Goal: Task Accomplishment & Management: Manage account settings

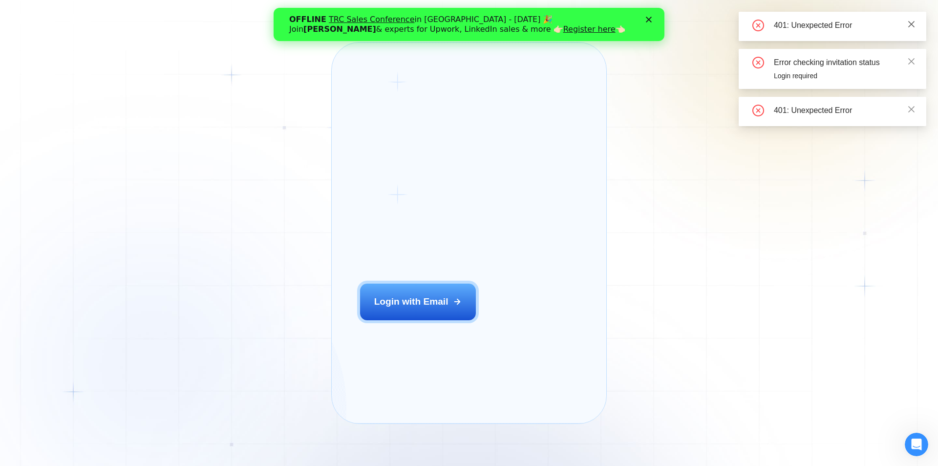
click at [913, 21] on icon "close" at bounding box center [912, 24] width 8 height 8
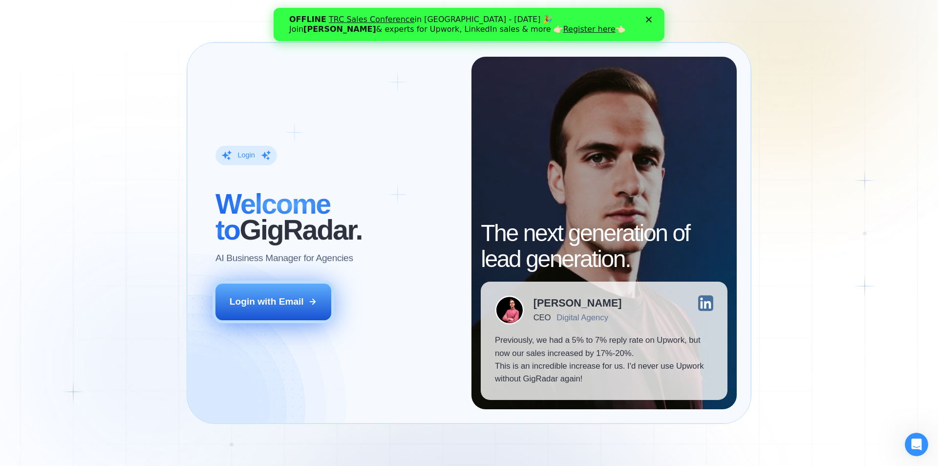
click at [303, 301] on div "Login with Email" at bounding box center [267, 301] width 74 height 13
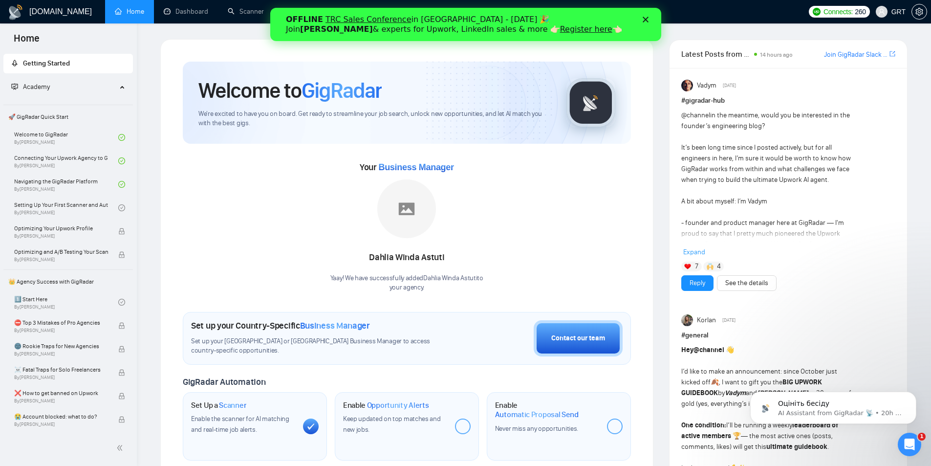
click at [649, 20] on div "Close" at bounding box center [647, 20] width 10 height 6
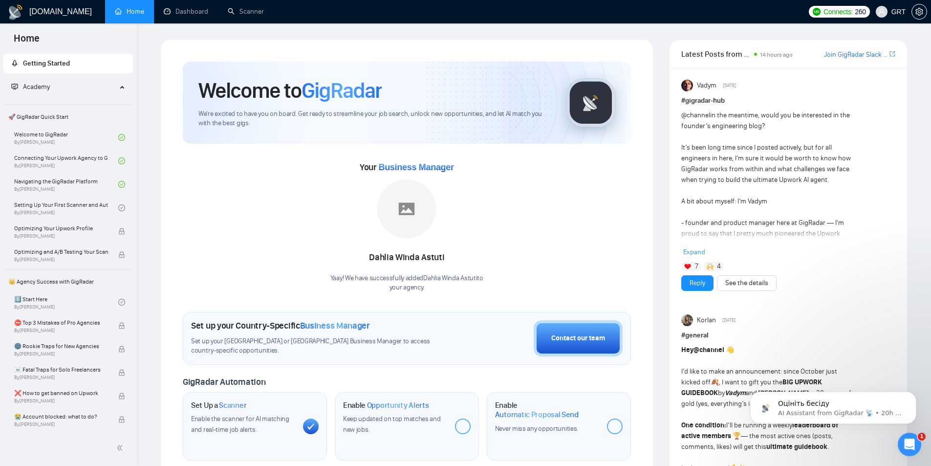
click at [192, 245] on div "Your Business Manager [PERSON_NAME] Yaay! We have successfully added Dahlia Win…" at bounding box center [407, 225] width 448 height 133
click at [918, 11] on icon "setting" at bounding box center [918, 12] width 7 height 8
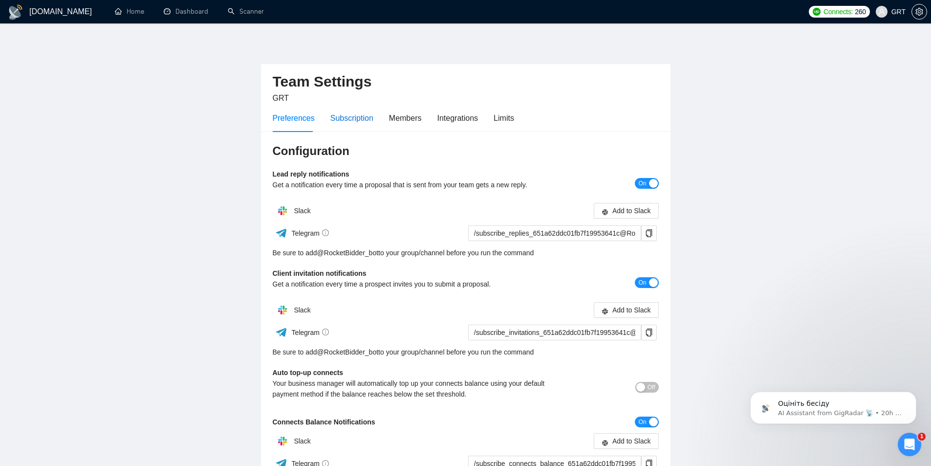
click at [350, 113] on div "Subscription" at bounding box center [351, 118] width 43 height 12
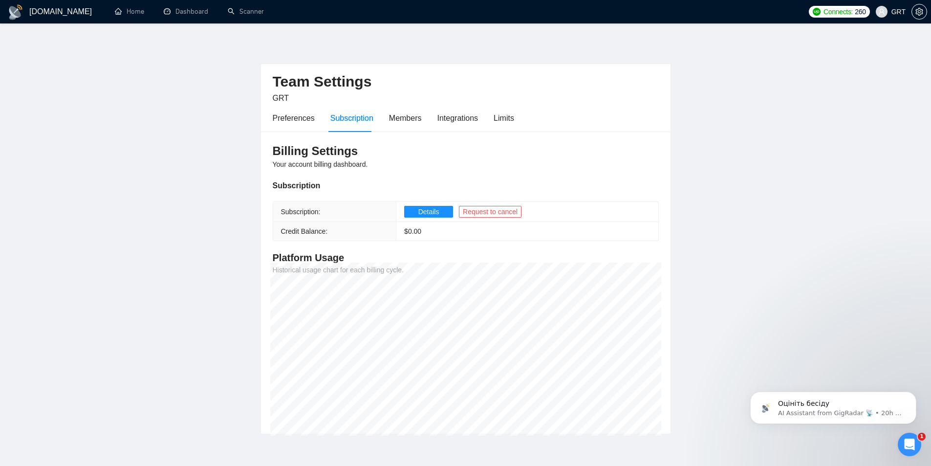
scroll to position [43, 0]
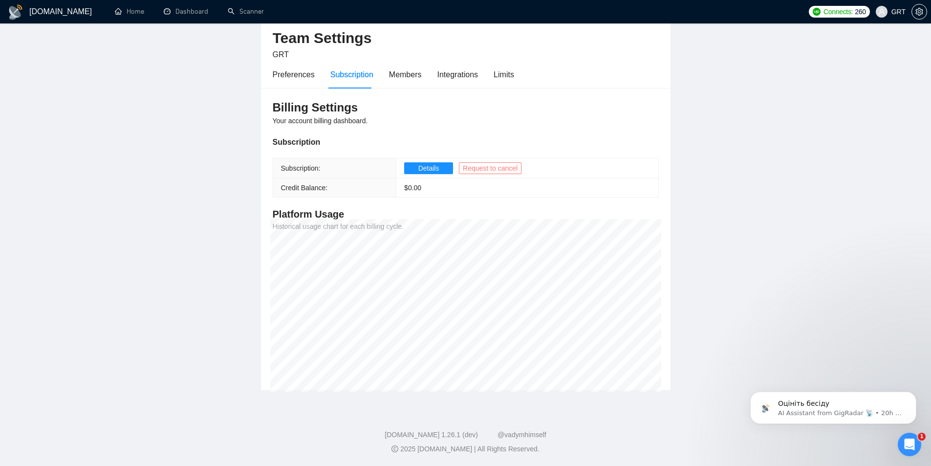
click at [483, 169] on span "Request to cancel" at bounding box center [490, 168] width 55 height 11
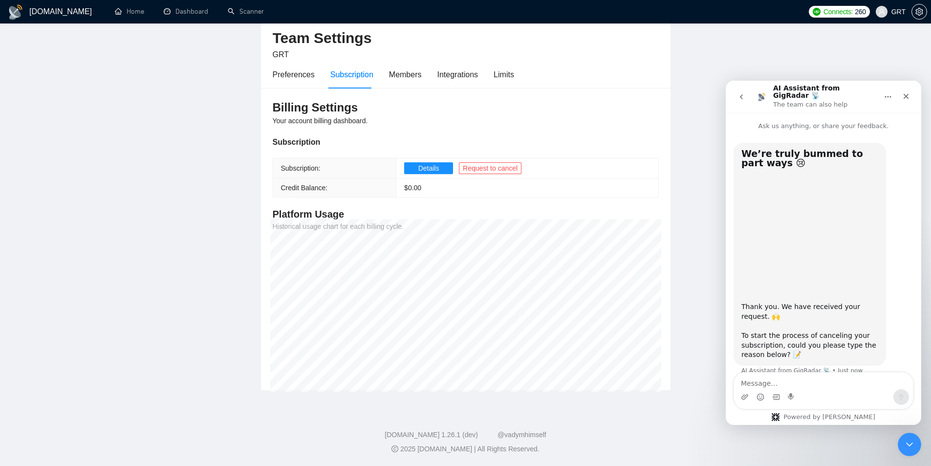
scroll to position [8, 0]
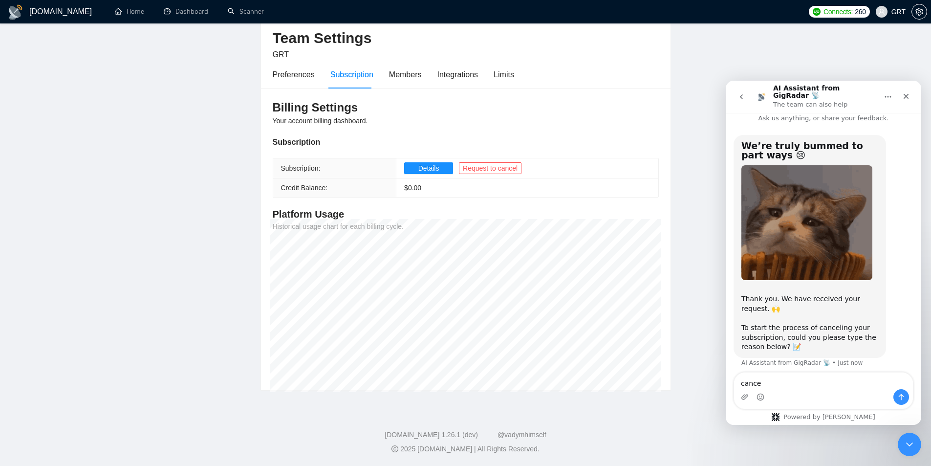
type textarea "cancel"
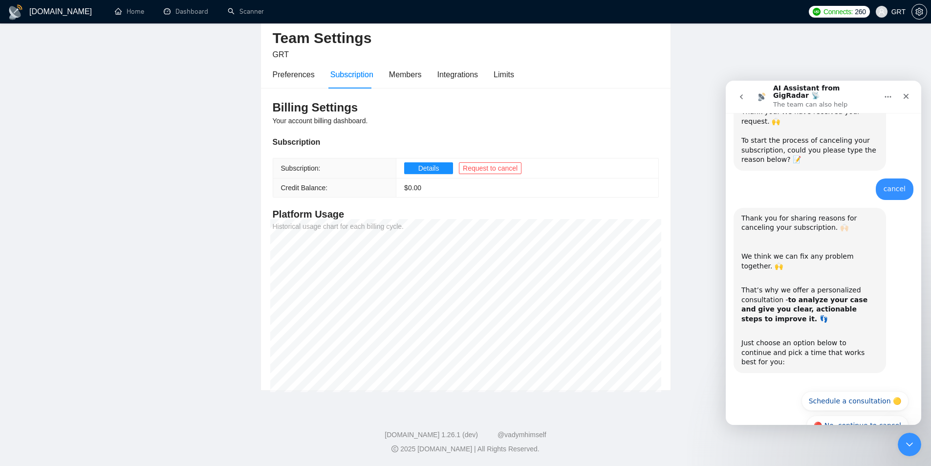
scroll to position [196, 0]
click at [858, 414] on button "🔴 No, continue to cancel" at bounding box center [857, 424] width 102 height 20
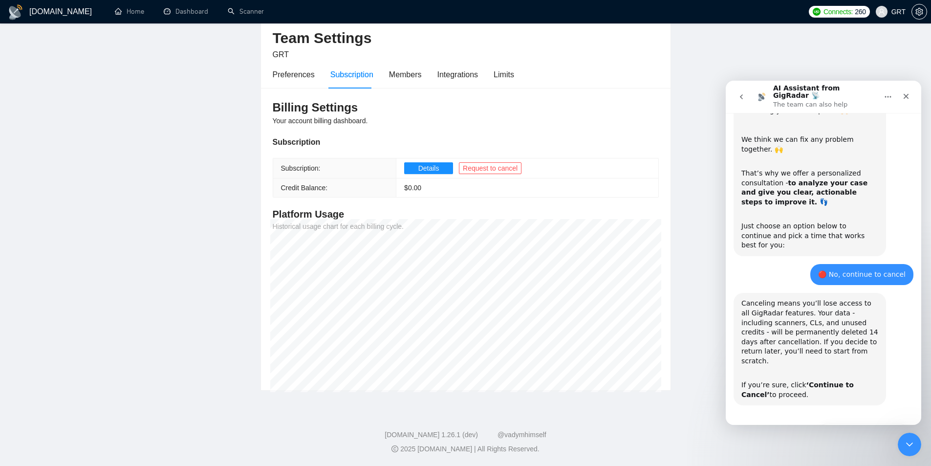
scroll to position [312, 0]
click at [864, 423] on button "🔴 Continue to Cancel" at bounding box center [863, 433] width 90 height 20
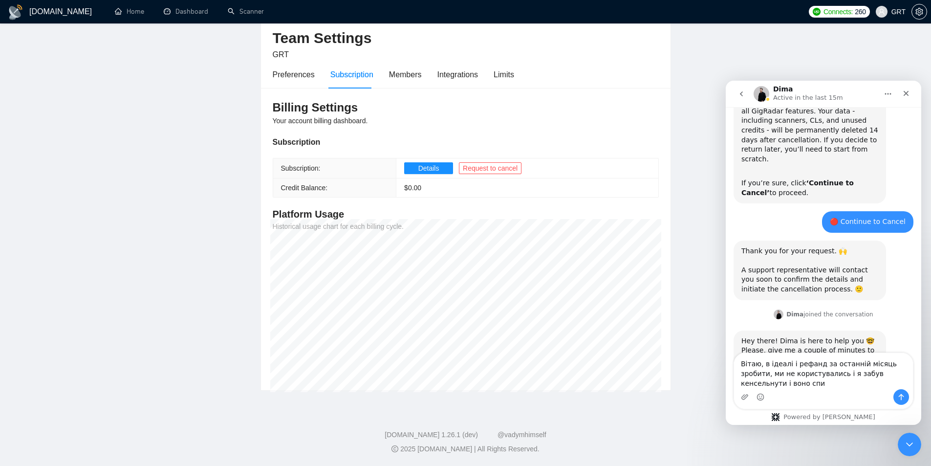
scroll to position [518, 0]
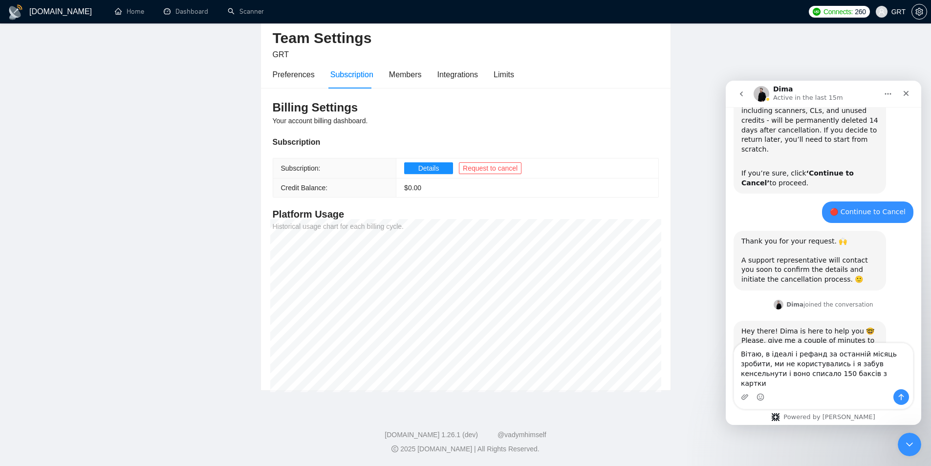
type textarea "Вітаю, в ідеалі і рефанд за останній місяць зробити, ми не користувались і я за…"
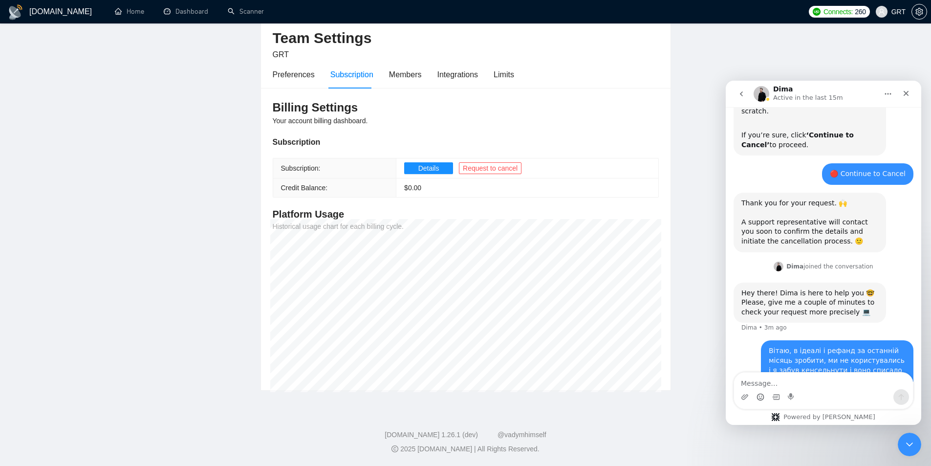
scroll to position [593, 0]
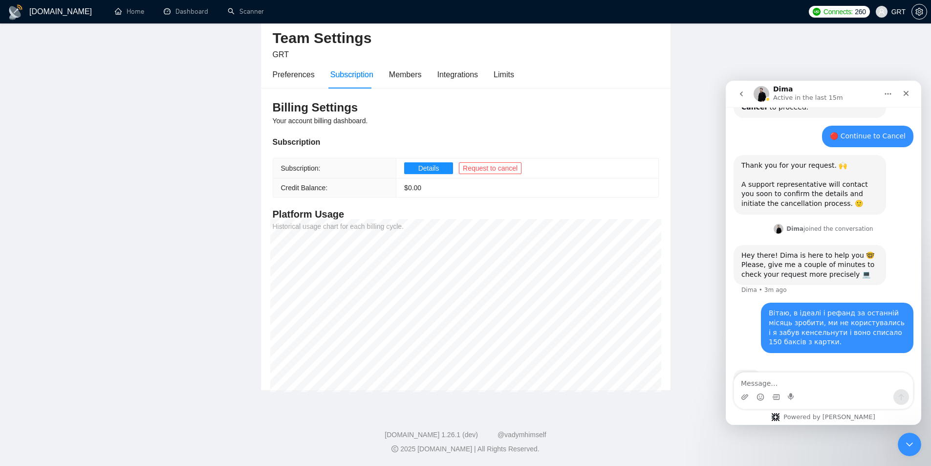
click at [69, 253] on main "Team Settings GRT Preferences Subscription Members Integrations Limits Billing …" at bounding box center [466, 193] width 900 height 395
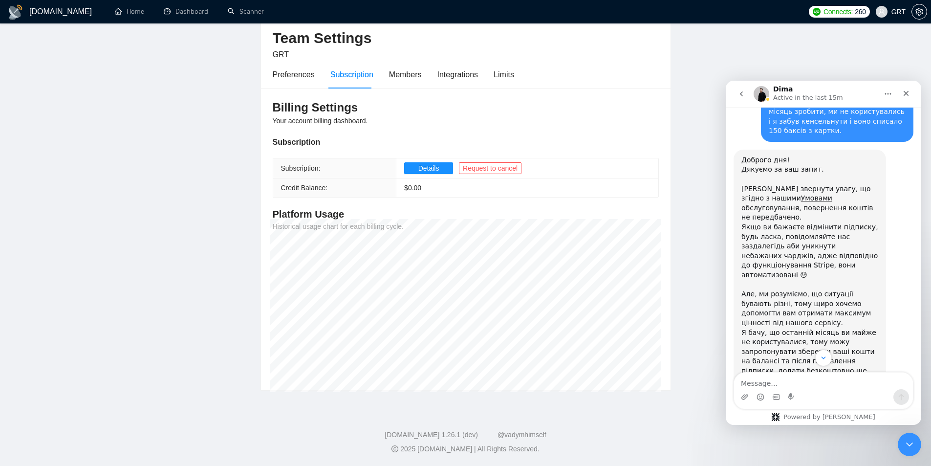
scroll to position [844, 0]
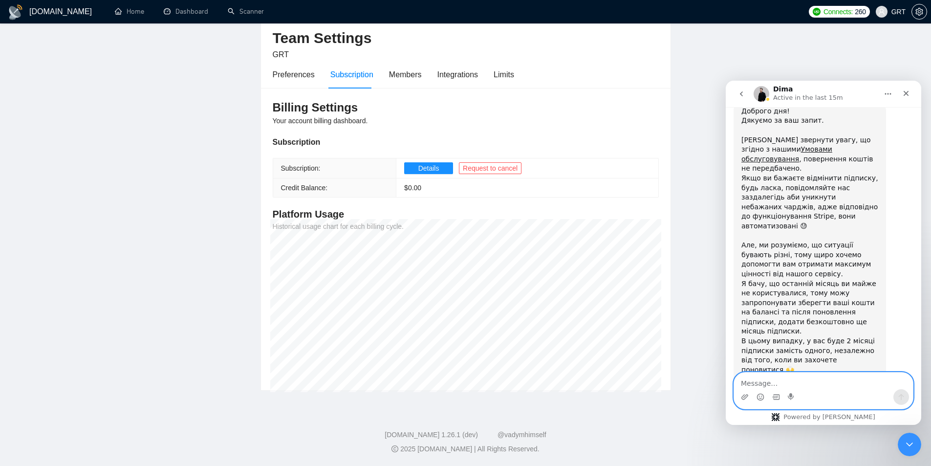
click at [782, 381] on textarea "Message…" at bounding box center [823, 380] width 179 height 17
type textarea "добре, так підійде, дякую"
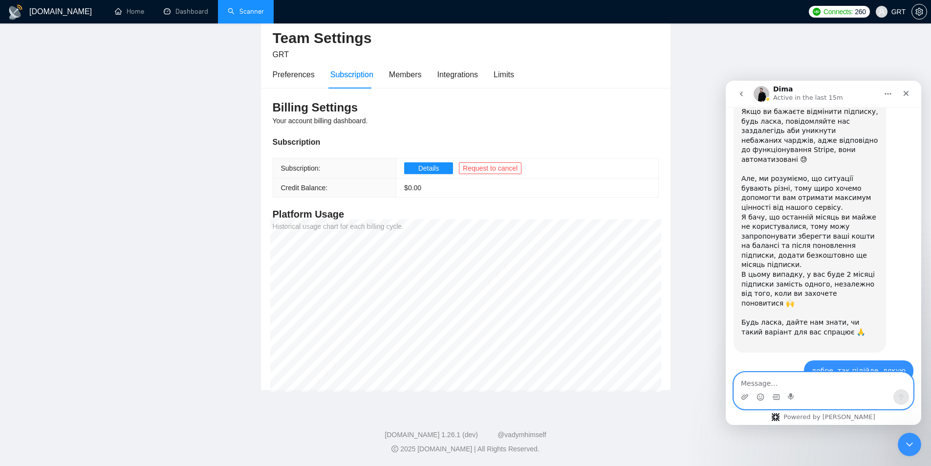
scroll to position [969, 0]
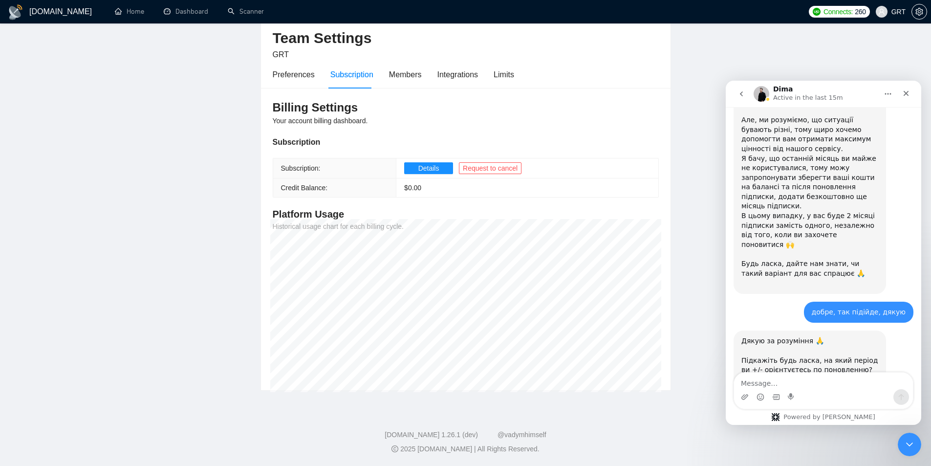
click at [778, 302] on div "добре, так підійде, дякую [EMAIL_ADDRESS][DOMAIN_NAME] • 1m ago" at bounding box center [824, 316] width 180 height 29
click at [766, 384] on textarea "Message…" at bounding box center [823, 380] width 179 height 17
type textarea "десь через 4-6 місяців"
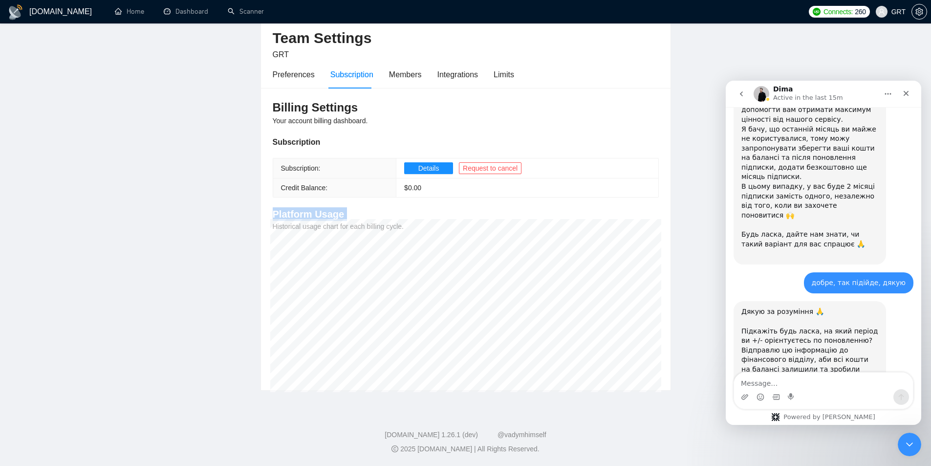
drag, startPoint x: 40, startPoint y: 229, endPoint x: 38, endPoint y: 216, distance: 13.8
click at [38, 216] on main "Team Settings GRT Preferences Subscription Members Integrations Limits Billing …" at bounding box center [466, 193] width 900 height 395
drag, startPoint x: 38, startPoint y: 216, endPoint x: 77, endPoint y: 160, distance: 67.8
click at [77, 160] on main "Team Settings GRT Preferences Subscription Members Integrations Limits Billing …" at bounding box center [466, 193] width 900 height 395
drag, startPoint x: 77, startPoint y: 160, endPoint x: 110, endPoint y: 116, distance: 54.7
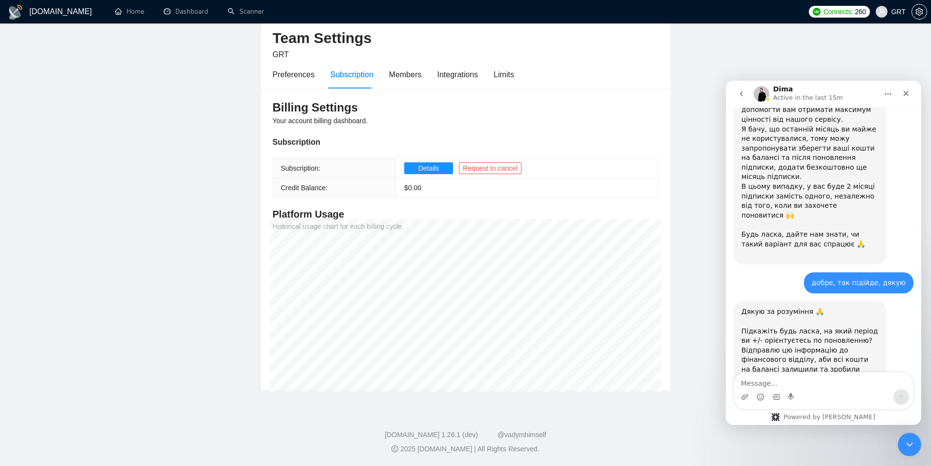
click at [110, 116] on main "Team Settings GRT Preferences Subscription Members Integrations Limits Billing …" at bounding box center [466, 193] width 900 height 395
drag, startPoint x: 0, startPoint y: 261, endPoint x: 4, endPoint y: 258, distance: 5.9
click at [0, 261] on div "[DOMAIN_NAME] Home Dashboard Scanner Connects: 260 GRT Team Settings GRT Prefer…" at bounding box center [465, 211] width 931 height 509
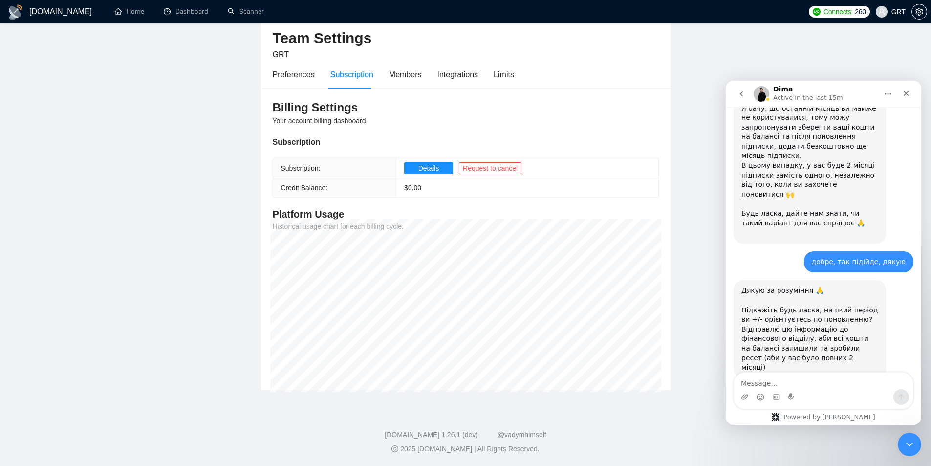
scroll to position [1065, 0]
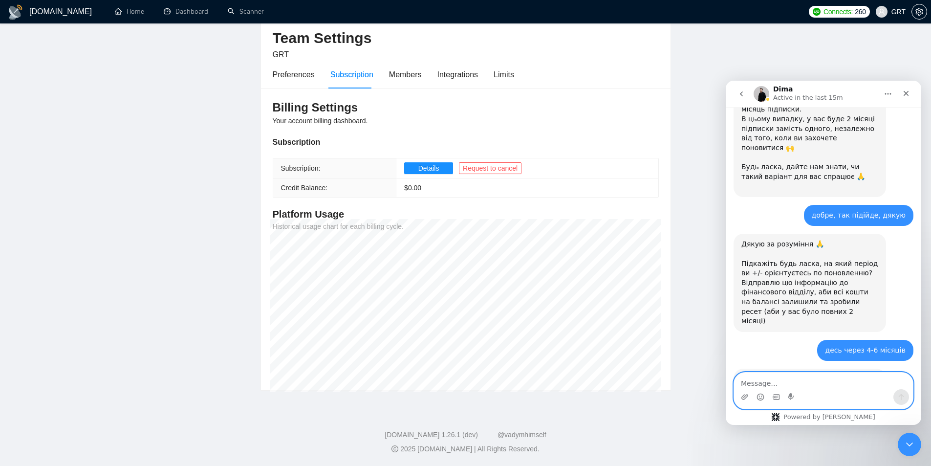
click at [781, 383] on textarea "Message…" at bounding box center [823, 380] width 179 height 17
type textarea "так"
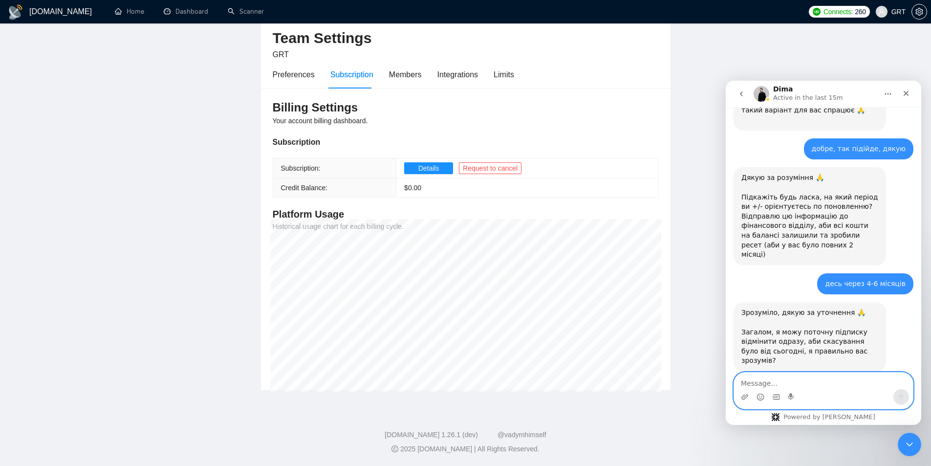
scroll to position [1181, 0]
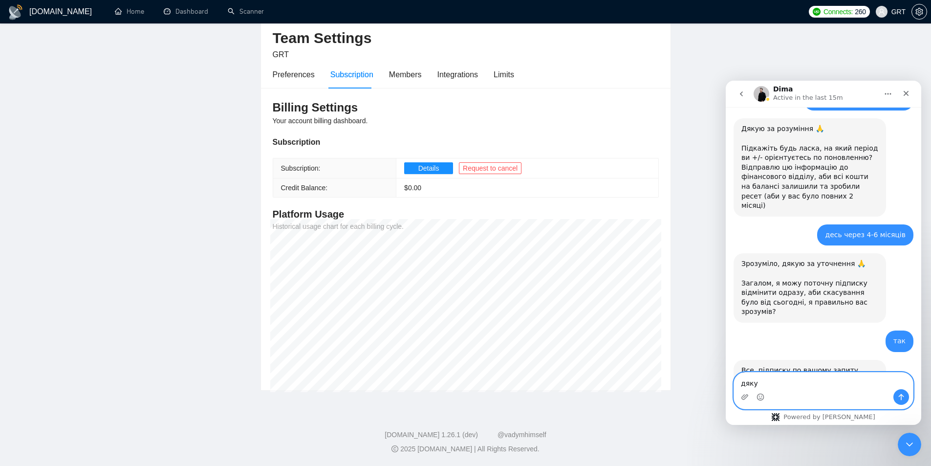
type textarea "дякую"
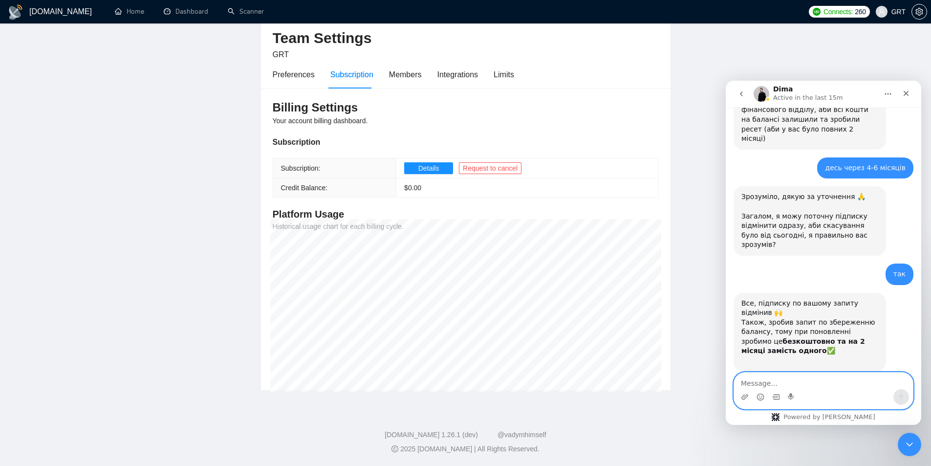
scroll to position [1249, 0]
